Goal: Transaction & Acquisition: Purchase product/service

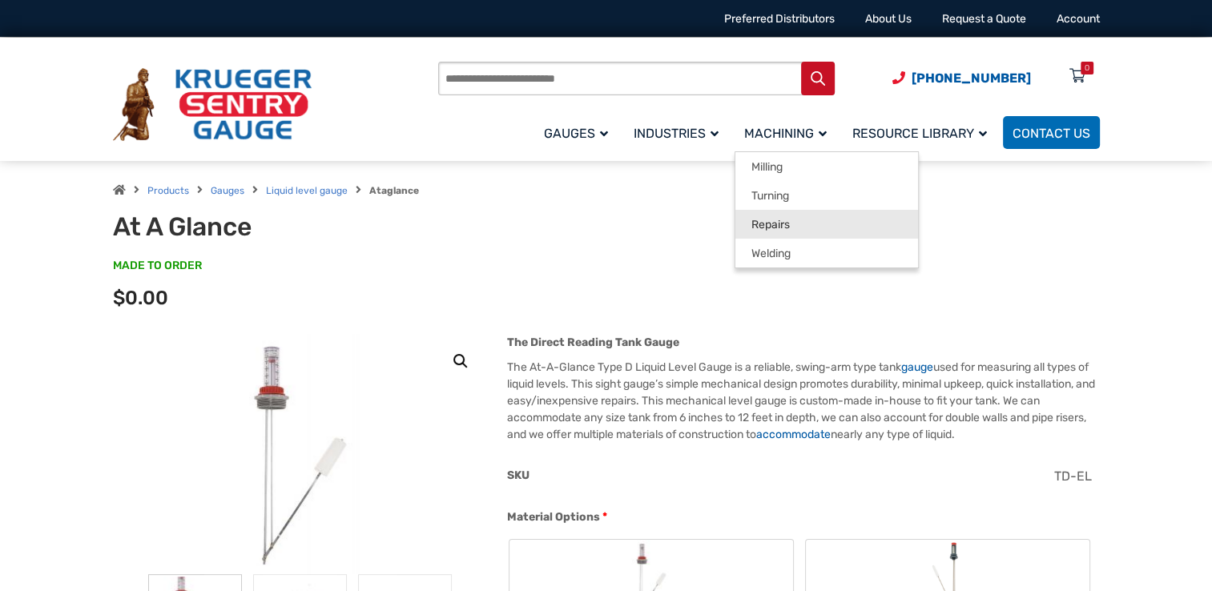
click at [787, 216] on link "Repairs" at bounding box center [827, 224] width 183 height 29
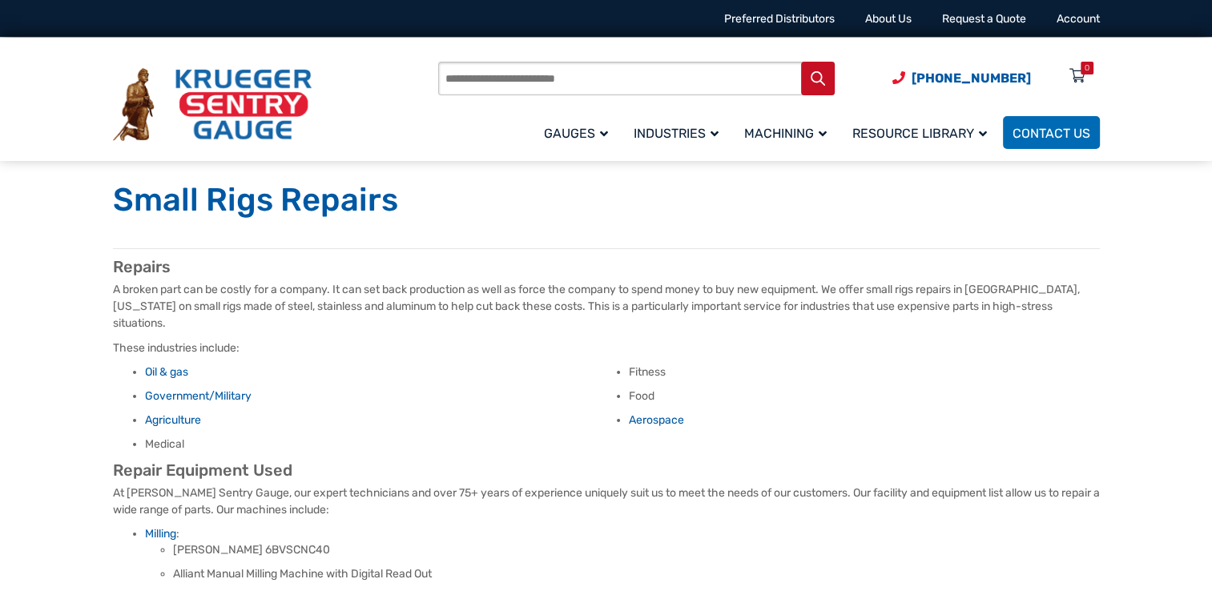
scroll to position [80, 0]
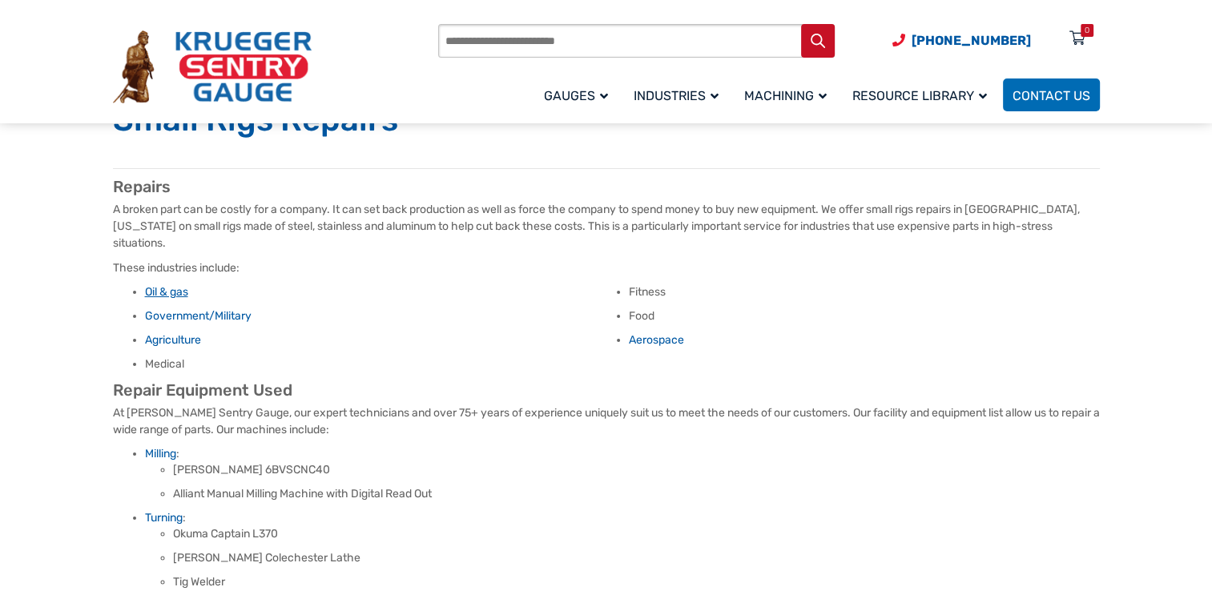
click at [163, 285] on link "Oil & gas" at bounding box center [166, 292] width 43 height 14
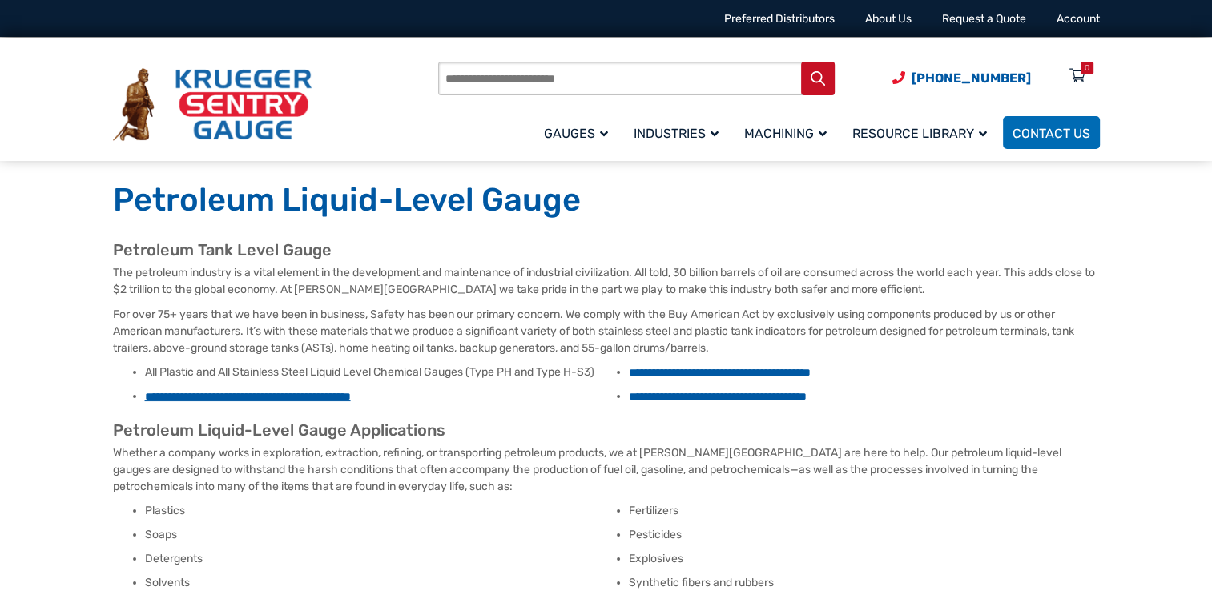
click at [242, 396] on link "**********" at bounding box center [248, 396] width 206 height 11
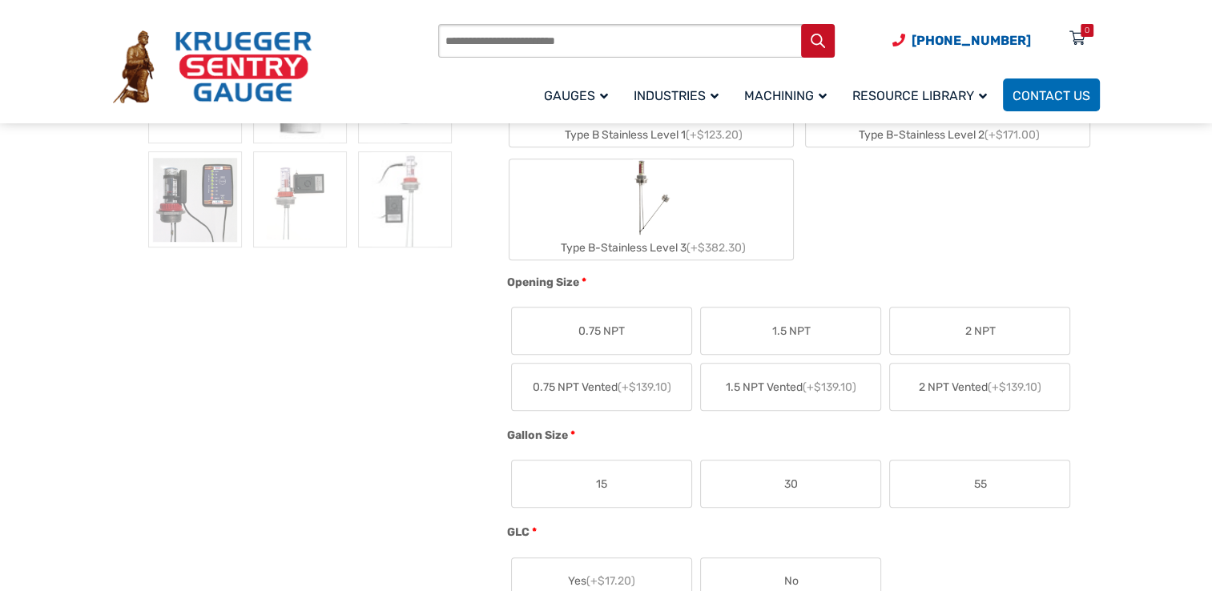
scroll to position [641, 0]
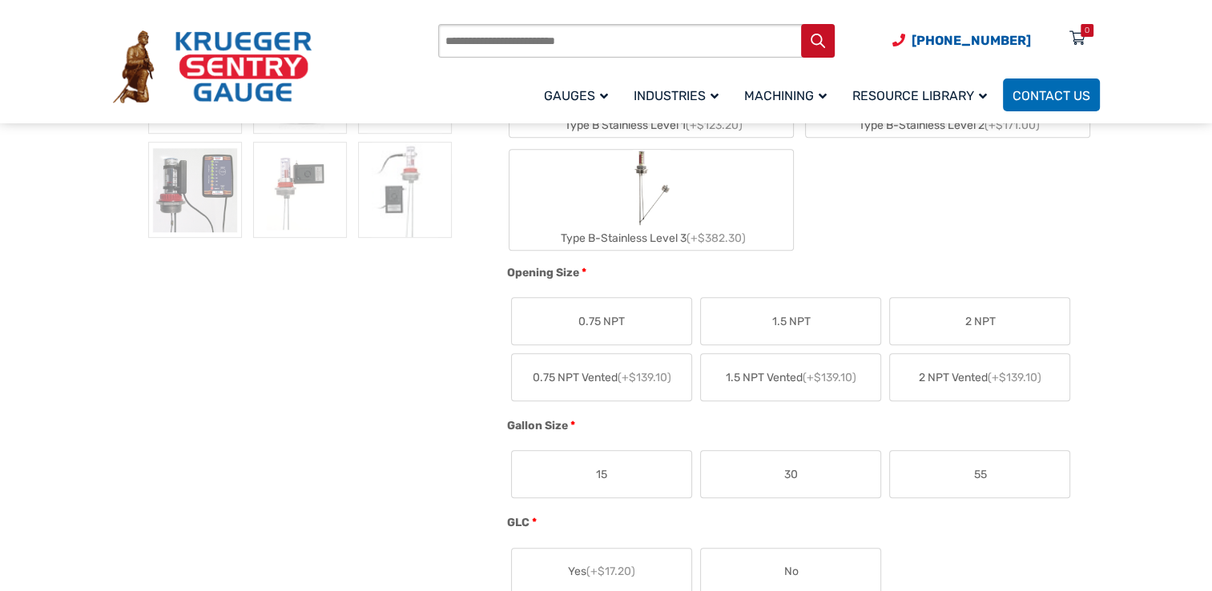
click at [966, 313] on span "2 NPT" at bounding box center [980, 321] width 30 height 17
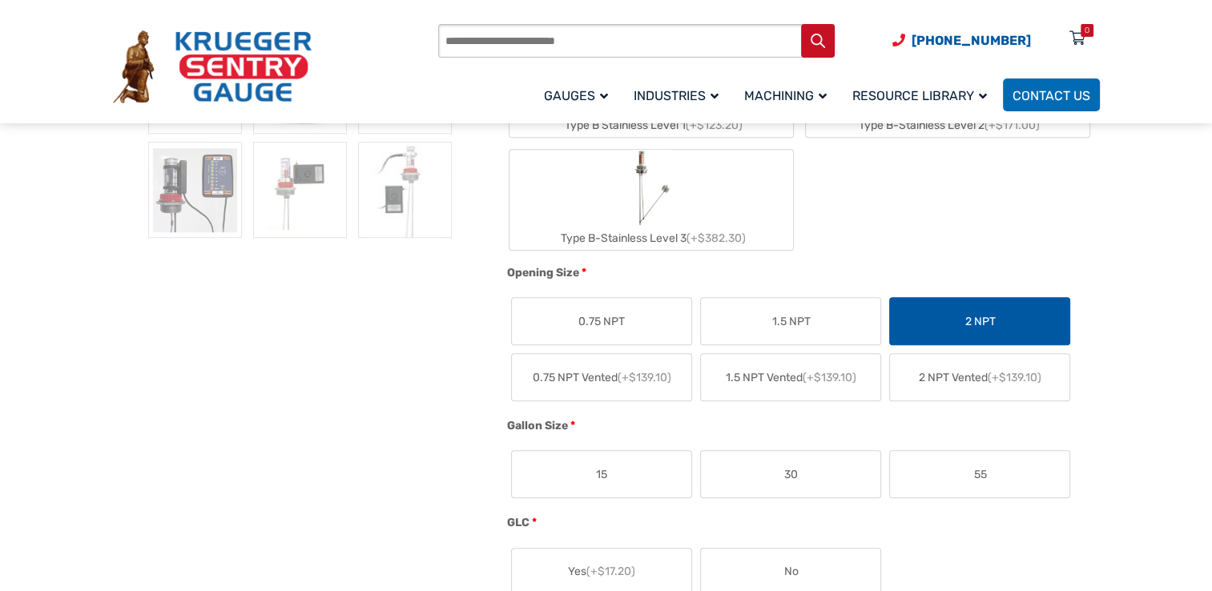
click at [982, 326] on span "2 NPT" at bounding box center [980, 321] width 30 height 17
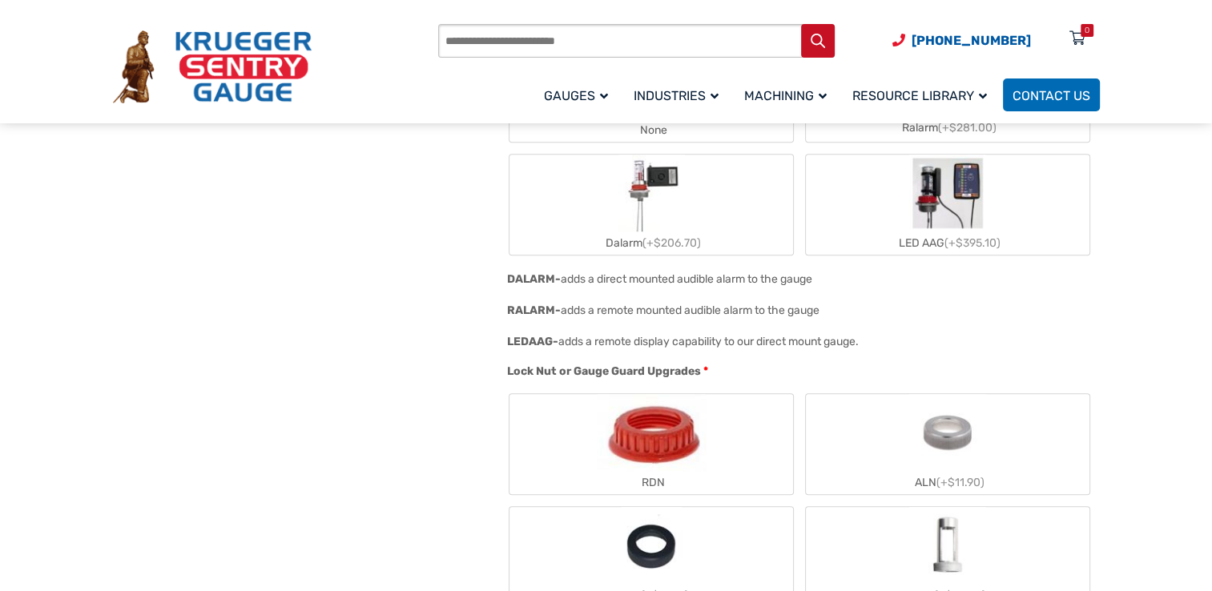
scroll to position [1282, 0]
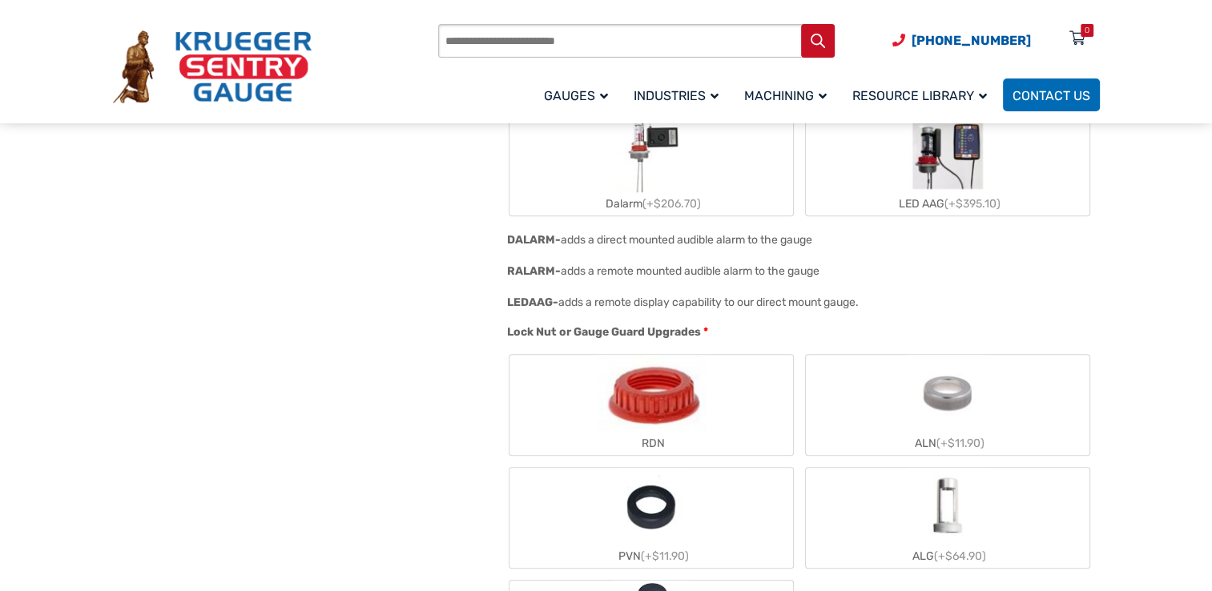
click at [669, 409] on img "RDN" at bounding box center [651, 393] width 109 height 77
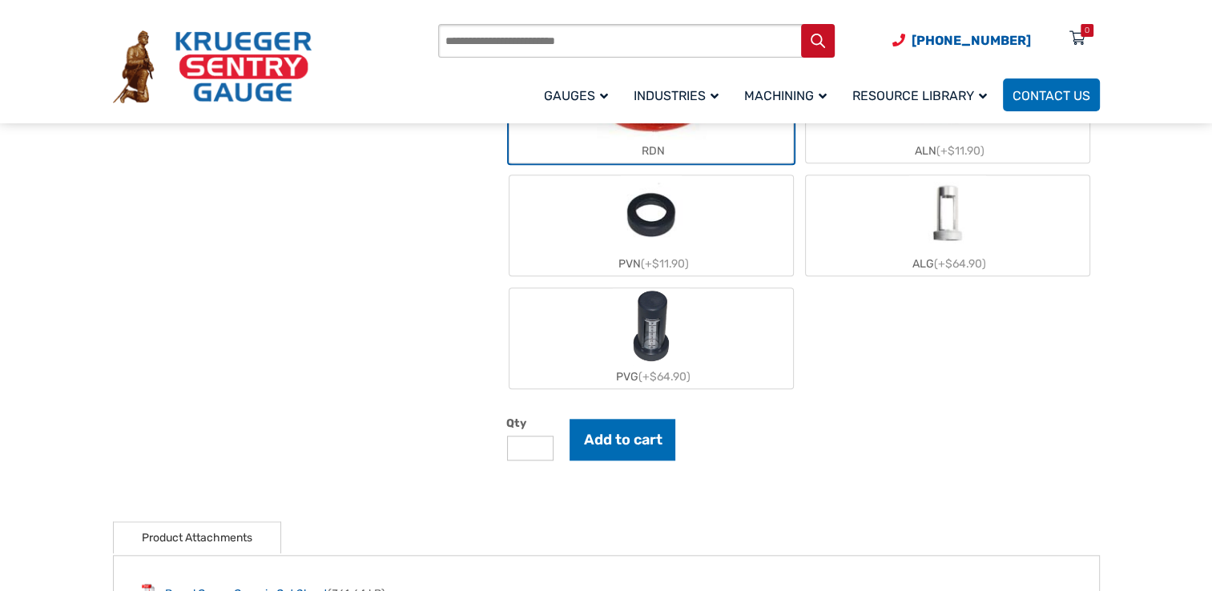
scroll to position [1602, 0]
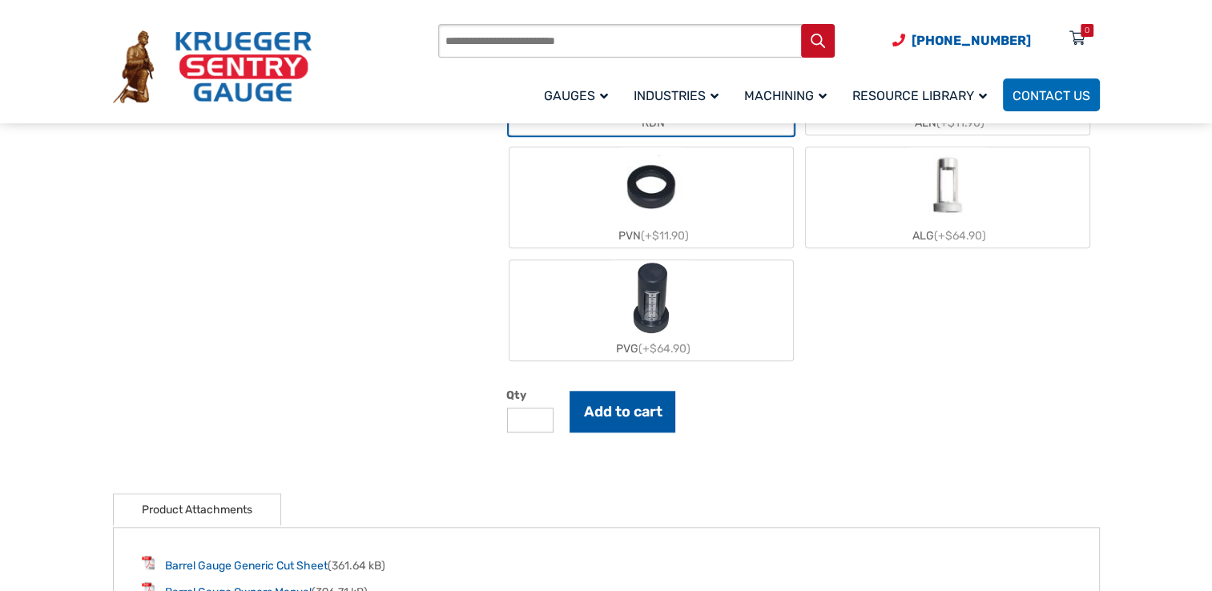
click at [605, 409] on button "Add to cart" at bounding box center [623, 412] width 106 height 42
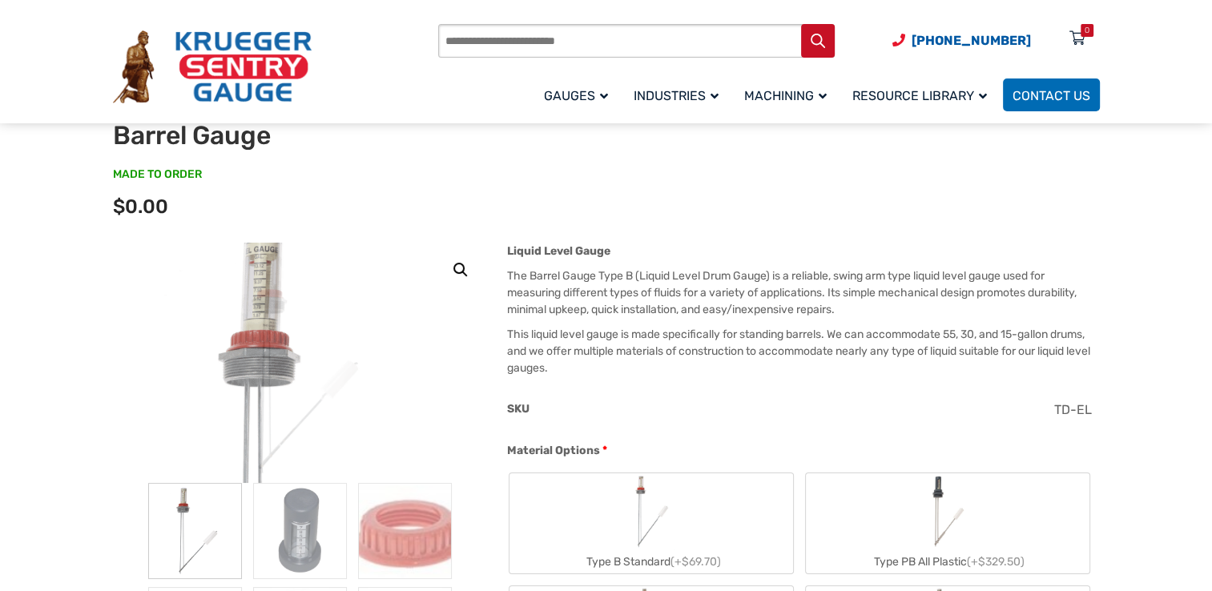
scroll to position [80, 0]
